Goal: Information Seeking & Learning: Learn about a topic

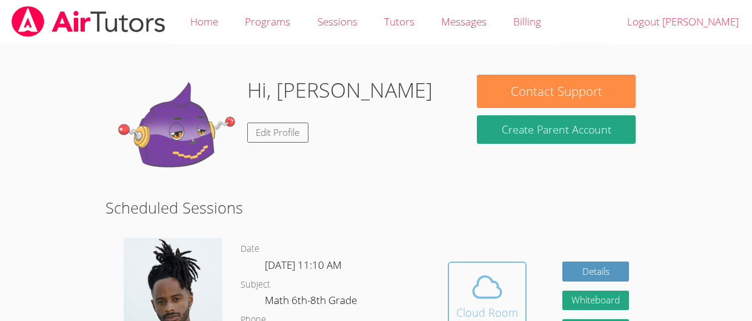
click at [513, 288] on span at bounding box center [487, 287] width 62 height 34
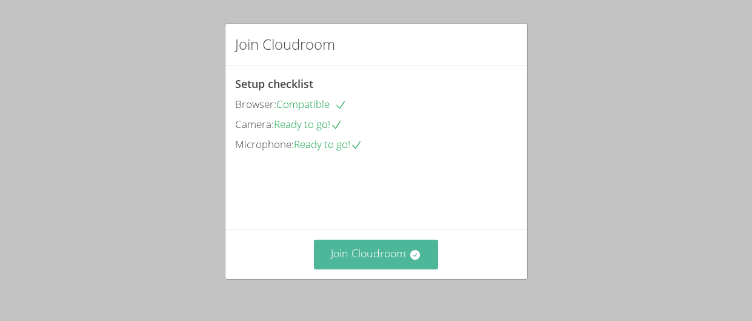
click at [413, 260] on icon at bounding box center [415, 254] width 12 height 12
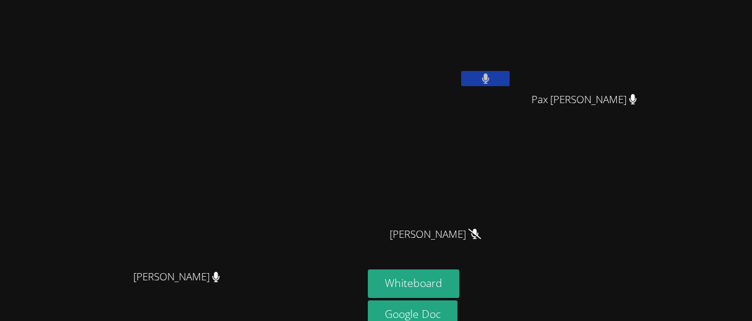
click at [510, 80] on button at bounding box center [485, 78] width 48 height 15
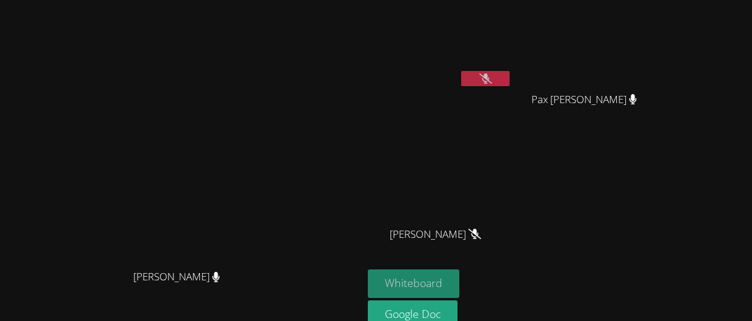
click at [459, 278] on button "Whiteboard" at bounding box center [414, 283] width 92 height 28
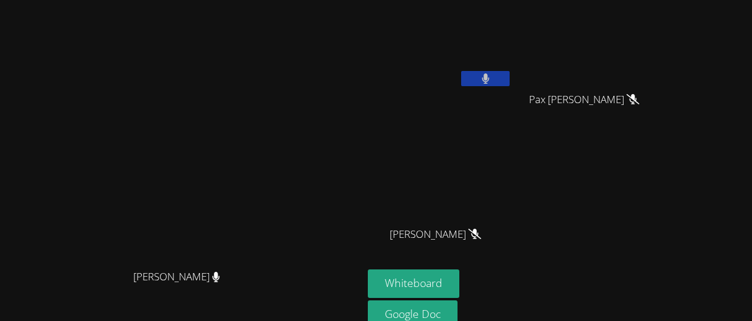
click at [490, 75] on icon at bounding box center [486, 78] width 8 height 10
click at [512, 74] on video at bounding box center [440, 45] width 144 height 81
click at [510, 78] on button at bounding box center [485, 78] width 48 height 15
click at [510, 75] on button at bounding box center [485, 78] width 48 height 15
click at [492, 75] on icon at bounding box center [485, 78] width 13 height 10
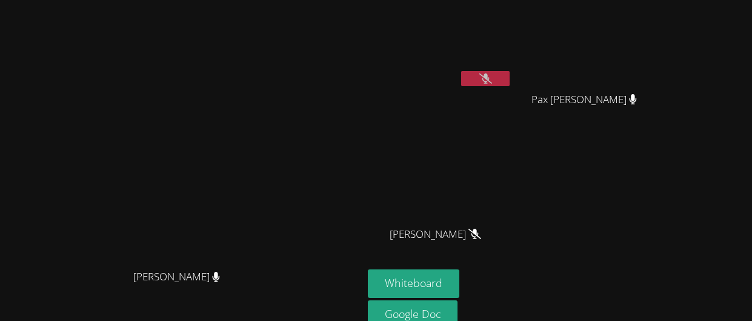
click at [512, 96] on div "Jeremy Lamb" at bounding box center [440, 70] width 144 height 130
click at [492, 76] on icon at bounding box center [485, 78] width 13 height 10
click at [489, 77] on icon at bounding box center [485, 78] width 7 height 10
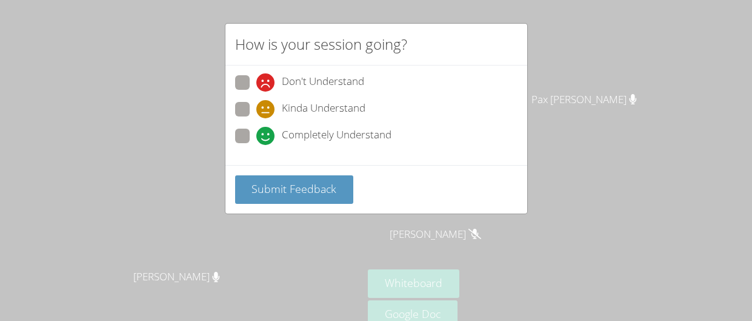
click at [256, 118] on span at bounding box center [256, 118] width 0 height 0
click at [256, 112] on input "Kinda Understand" at bounding box center [261, 107] width 10 height 10
radio input "true"
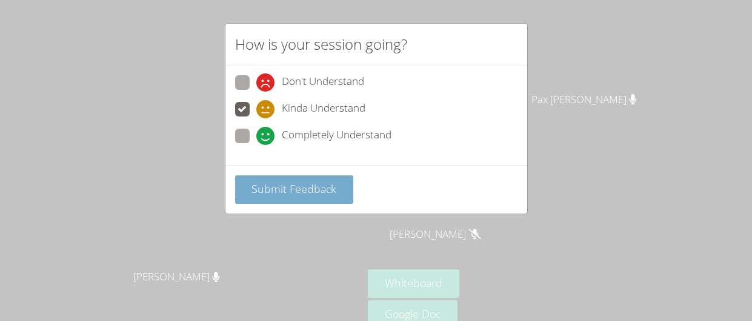
click at [295, 181] on button "Submit Feedback" at bounding box center [294, 189] width 119 height 28
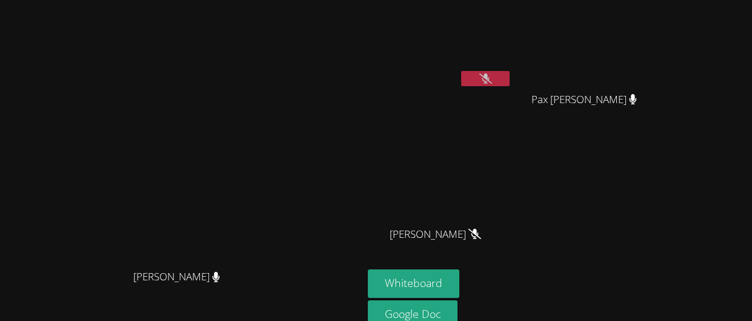
click at [510, 81] on button at bounding box center [485, 78] width 48 height 15
click at [510, 82] on button at bounding box center [485, 78] width 48 height 15
click at [510, 87] on div at bounding box center [485, 80] width 48 height 18
click at [510, 79] on button at bounding box center [485, 78] width 48 height 15
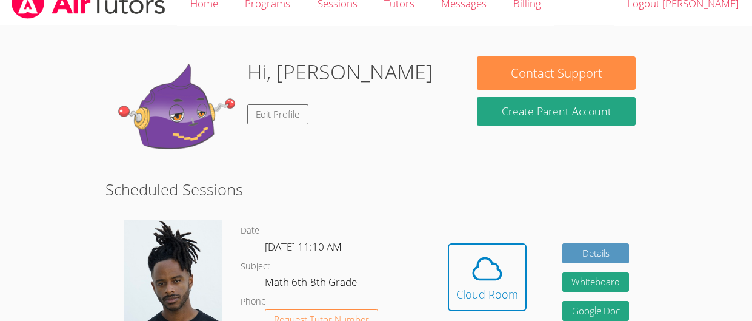
scroll to position [18, 0]
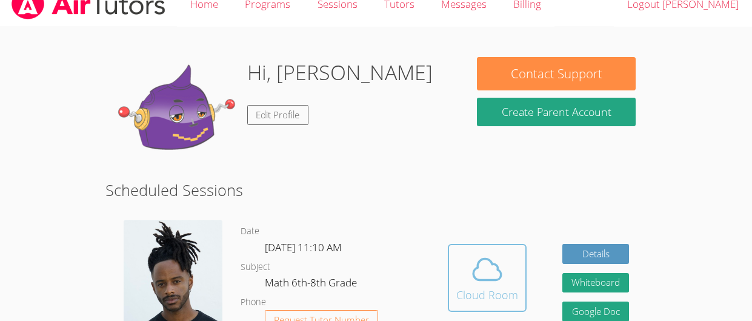
click at [478, 253] on icon at bounding box center [487, 269] width 34 height 34
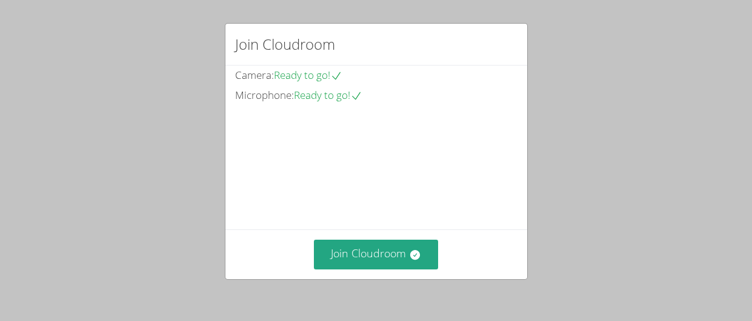
scroll to position [111, 0]
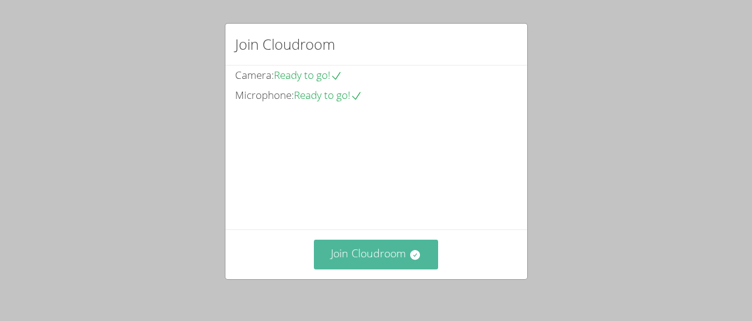
click at [369, 257] on button "Join Cloudroom" at bounding box center [376, 254] width 124 height 30
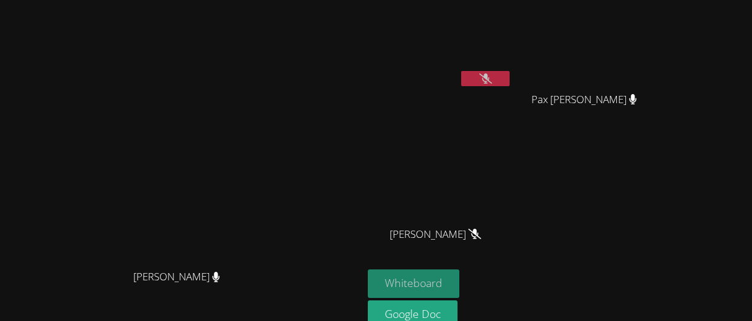
click at [459, 272] on button "Whiteboard" at bounding box center [414, 283] width 92 height 28
click at [510, 81] on button at bounding box center [485, 78] width 48 height 15
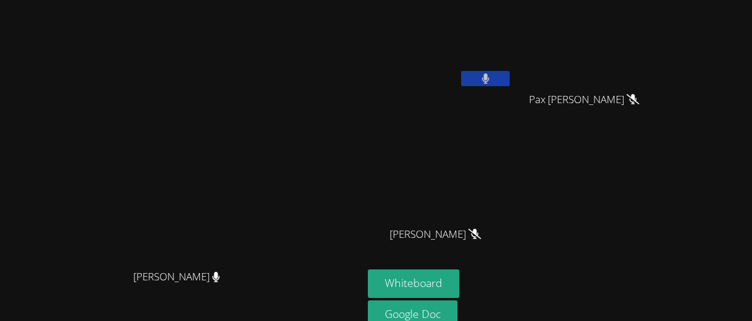
click at [510, 80] on button at bounding box center [485, 78] width 48 height 15
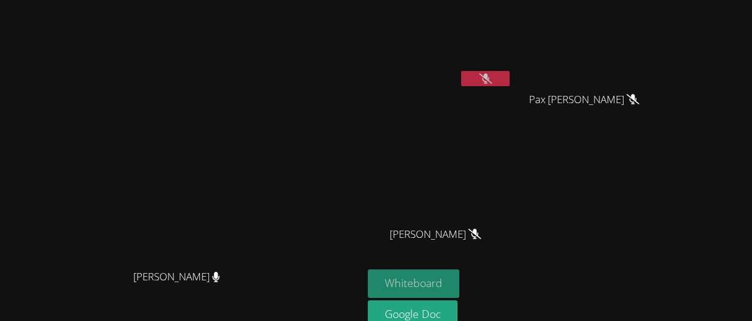
click at [459, 282] on button "Whiteboard" at bounding box center [414, 283] width 92 height 28
